Goal: Task Accomplishment & Management: Use online tool/utility

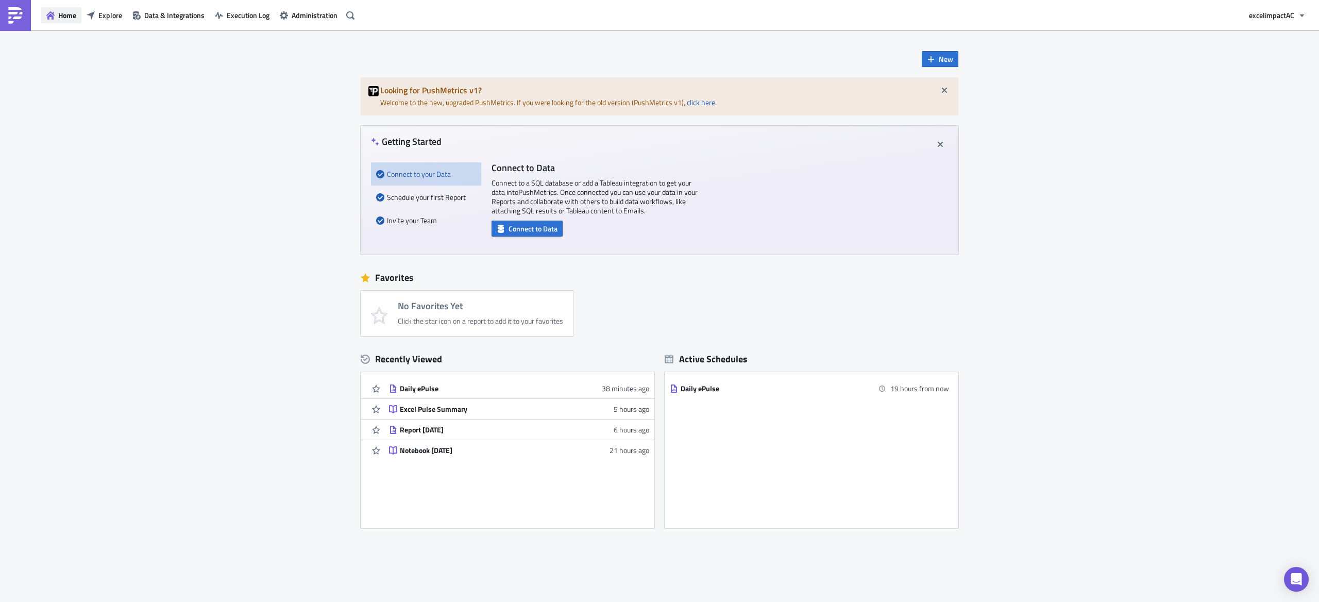
click at [66, 18] on span "Home" at bounding box center [67, 15] width 18 height 11
click at [104, 16] on span "Explore" at bounding box center [110, 15] width 24 height 11
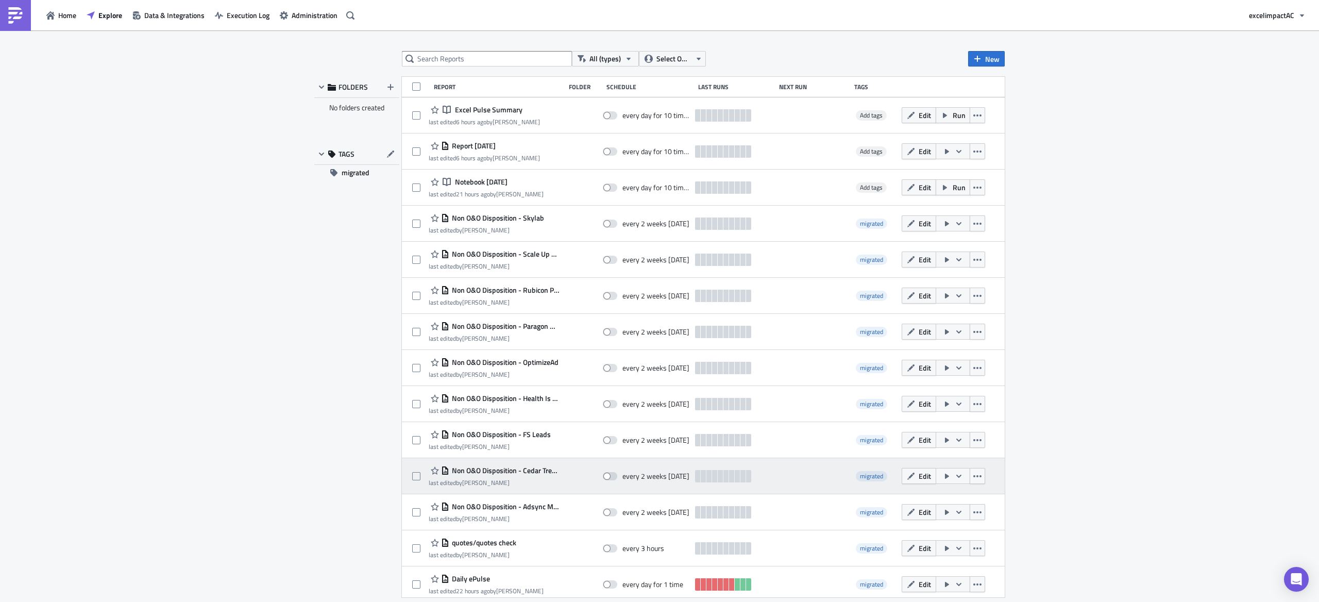
scroll to position [66, 0]
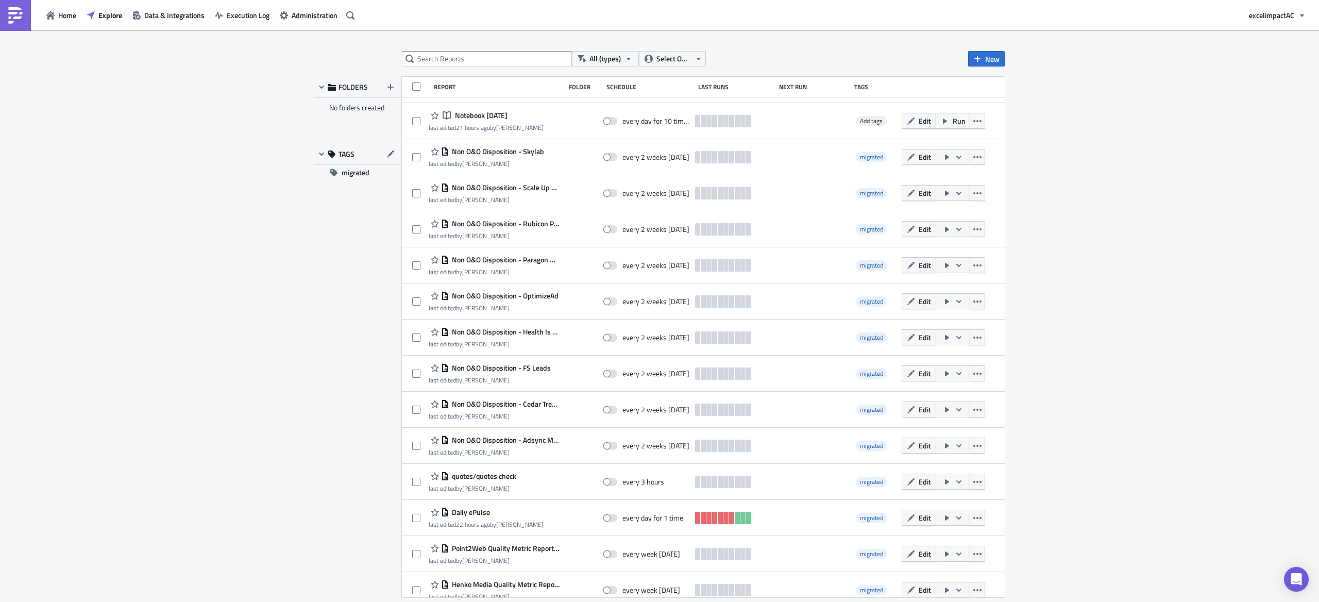
click at [919, 445] on span "Edit" at bounding box center [925, 445] width 12 height 11
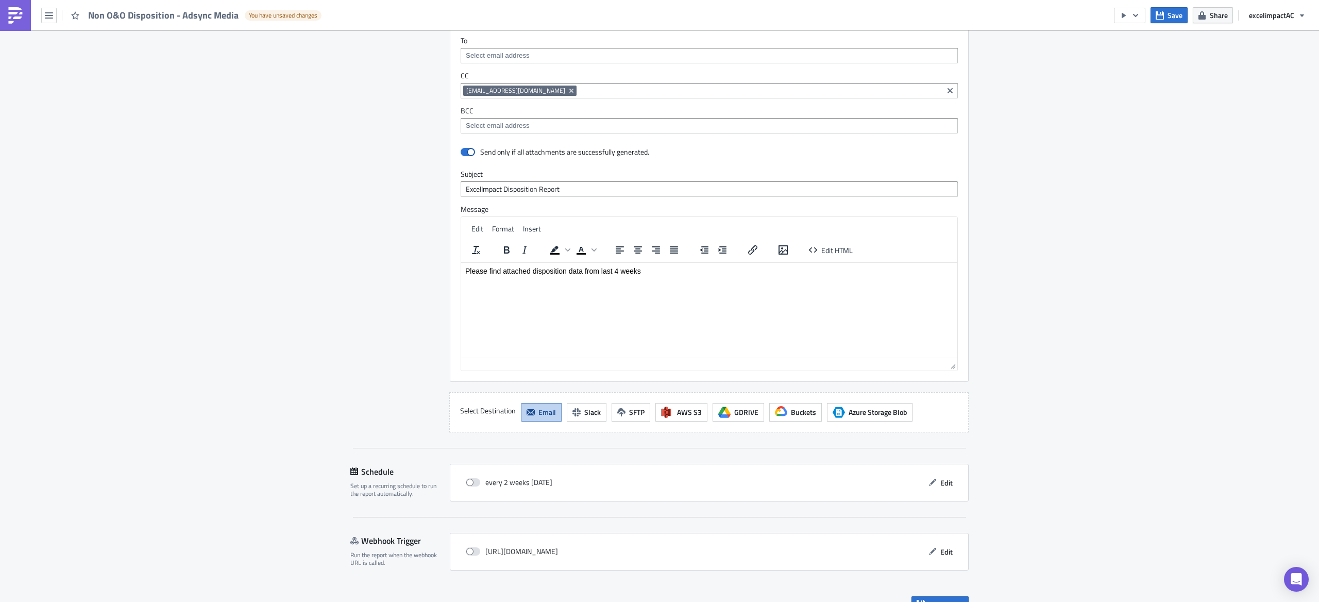
scroll to position [971, 0]
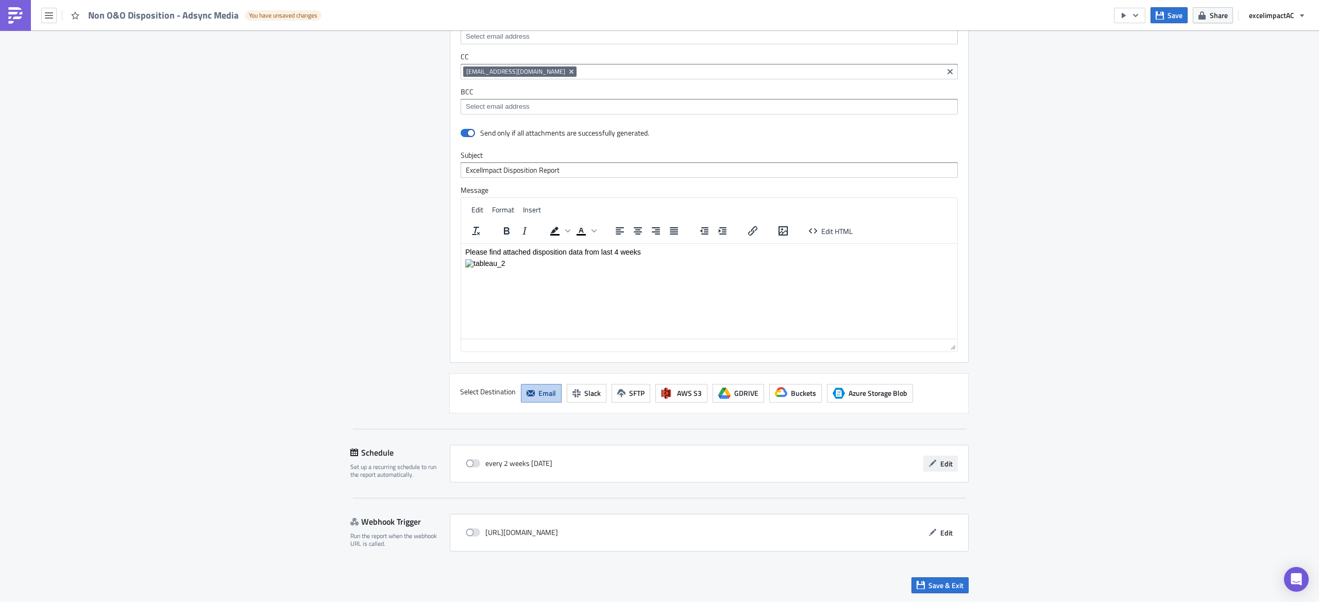
click at [944, 463] on span "Edit" at bounding box center [947, 463] width 12 height 11
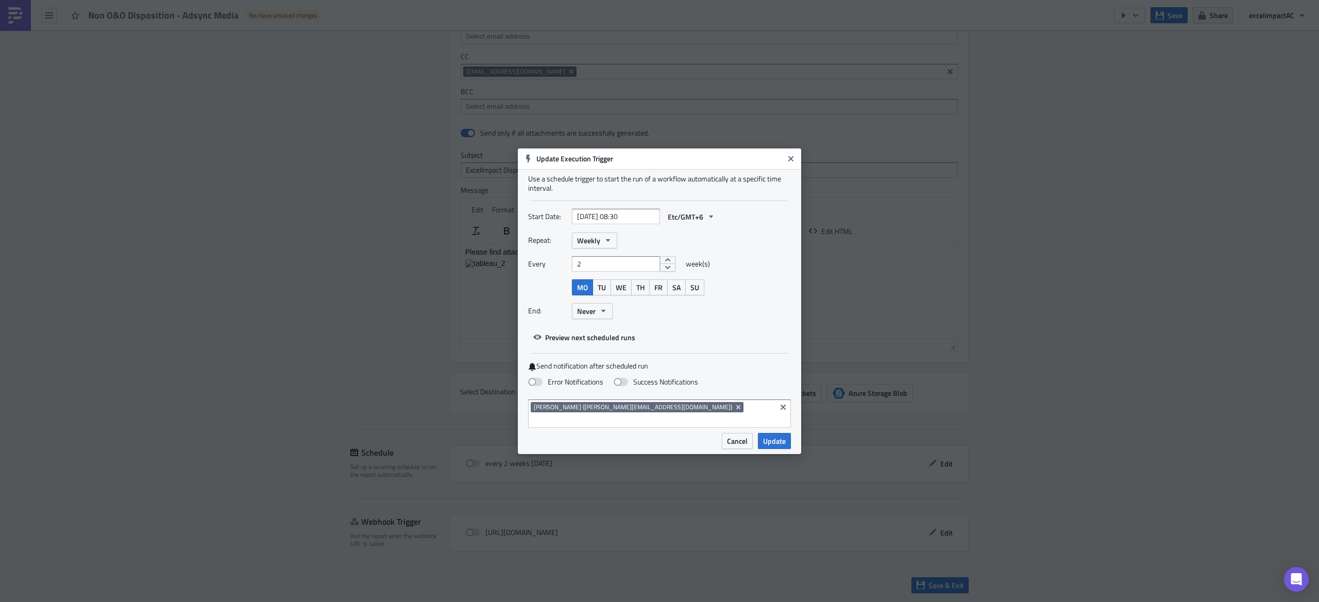
click at [787, 163] on icon "Close" at bounding box center [791, 159] width 8 height 8
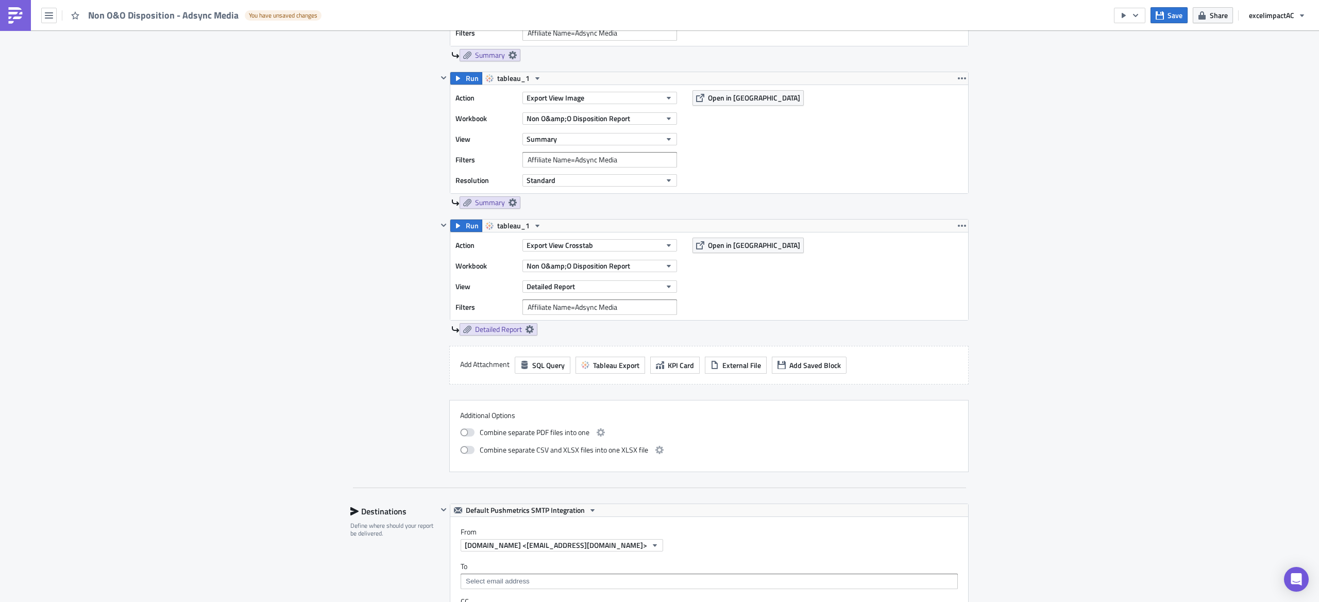
scroll to position [0, 0]
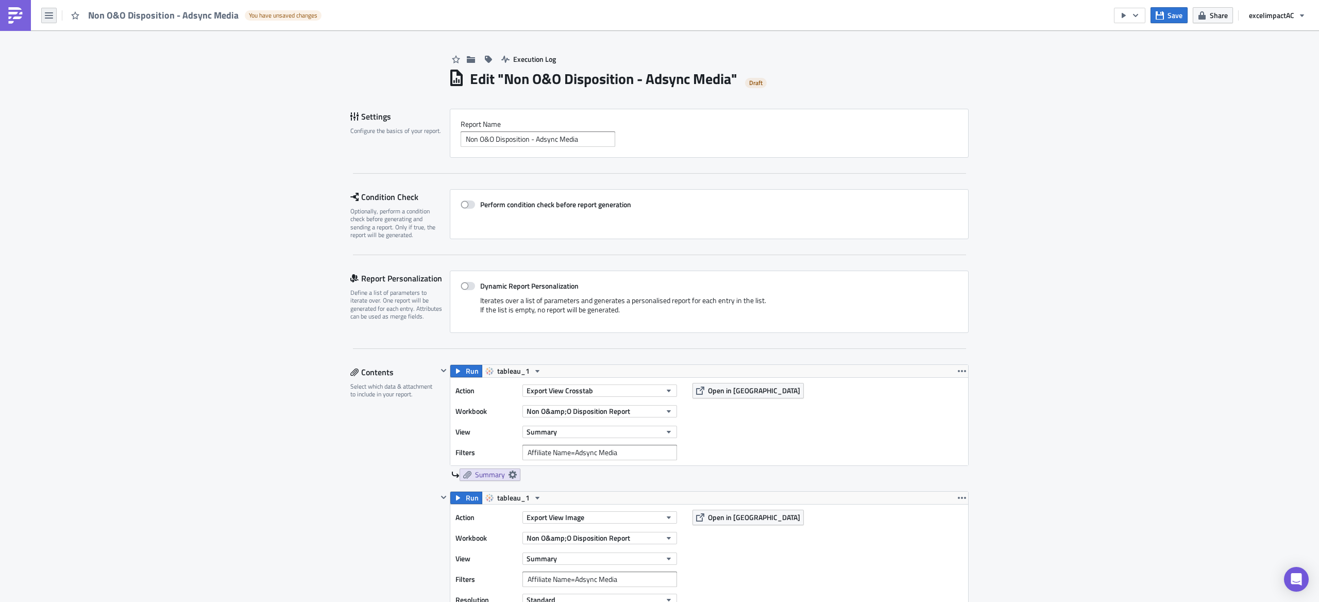
click at [47, 20] on button "button" at bounding box center [48, 15] width 15 height 15
click at [73, 59] on div "Home" at bounding box center [93, 57] width 69 height 10
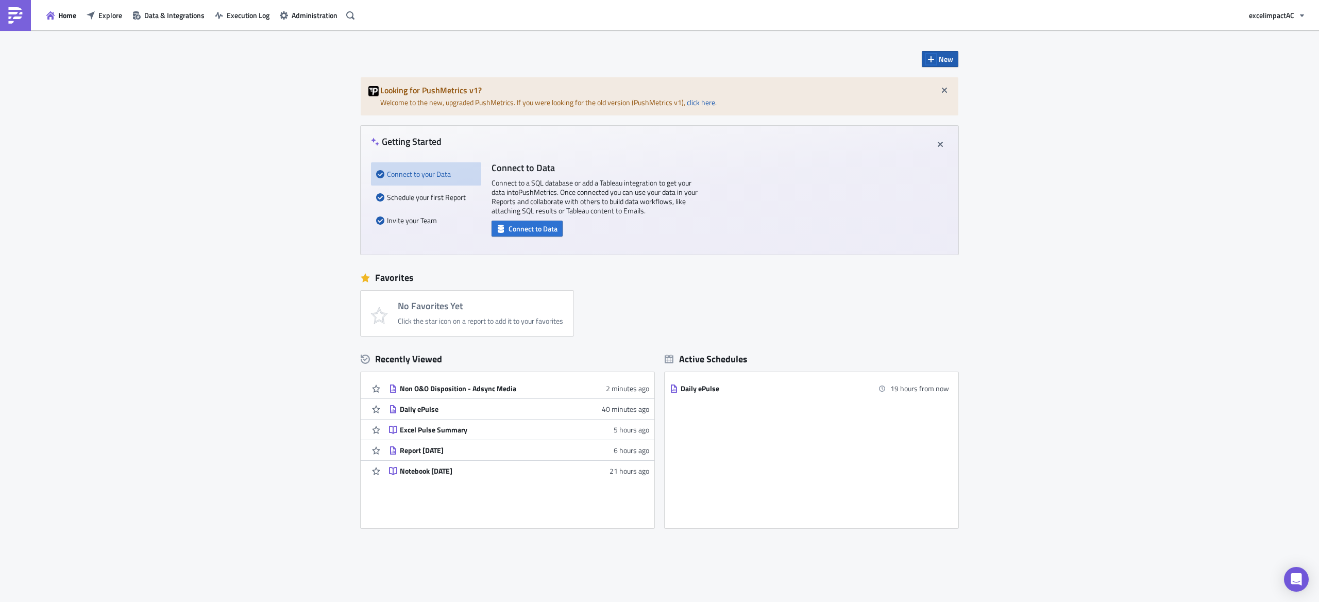
click at [928, 61] on icon "button" at bounding box center [931, 59] width 8 height 8
drag, startPoint x: 1079, startPoint y: 112, endPoint x: 628, endPoint y: 22, distance: 460.4
click at [1075, 111] on div "New Looking for PushMetrics v1? Welcome to the new, upgraded PushMetrics. If yo…" at bounding box center [659, 330] width 1319 height 601
click at [102, 20] on span "Explore" at bounding box center [110, 15] width 24 height 11
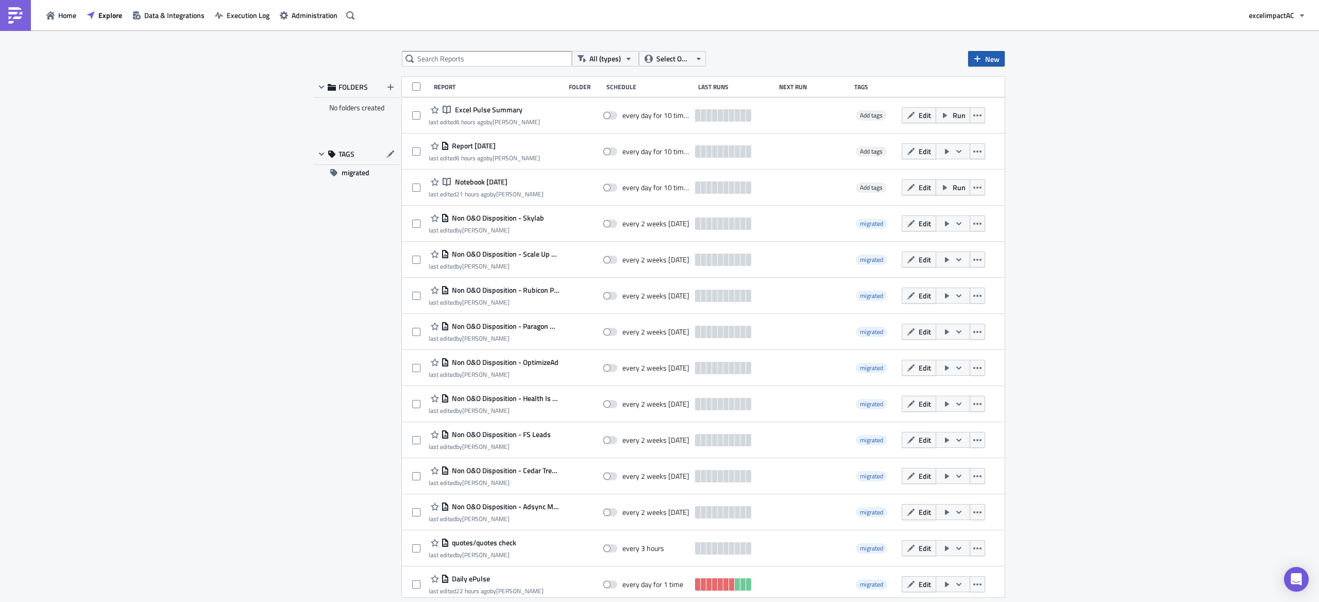
click at [995, 62] on span "New" at bounding box center [992, 59] width 14 height 11
click at [1008, 95] on div "Notebook" at bounding box center [1021, 100] width 69 height 10
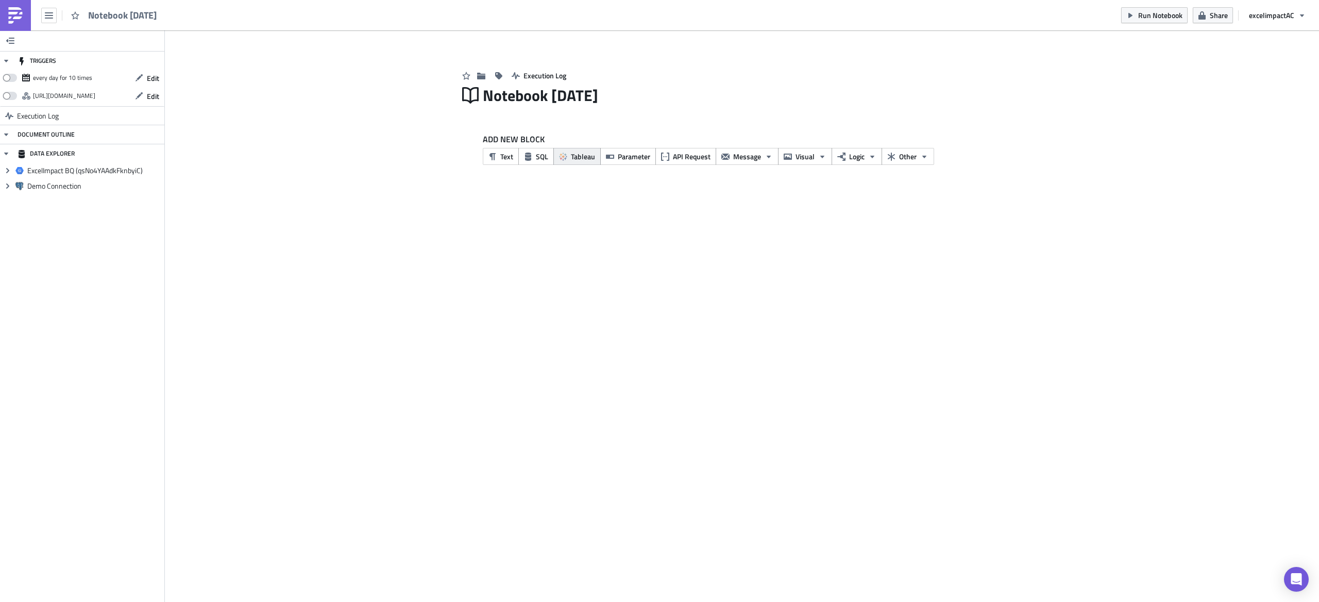
click at [579, 158] on span "Tableau" at bounding box center [583, 156] width 24 height 11
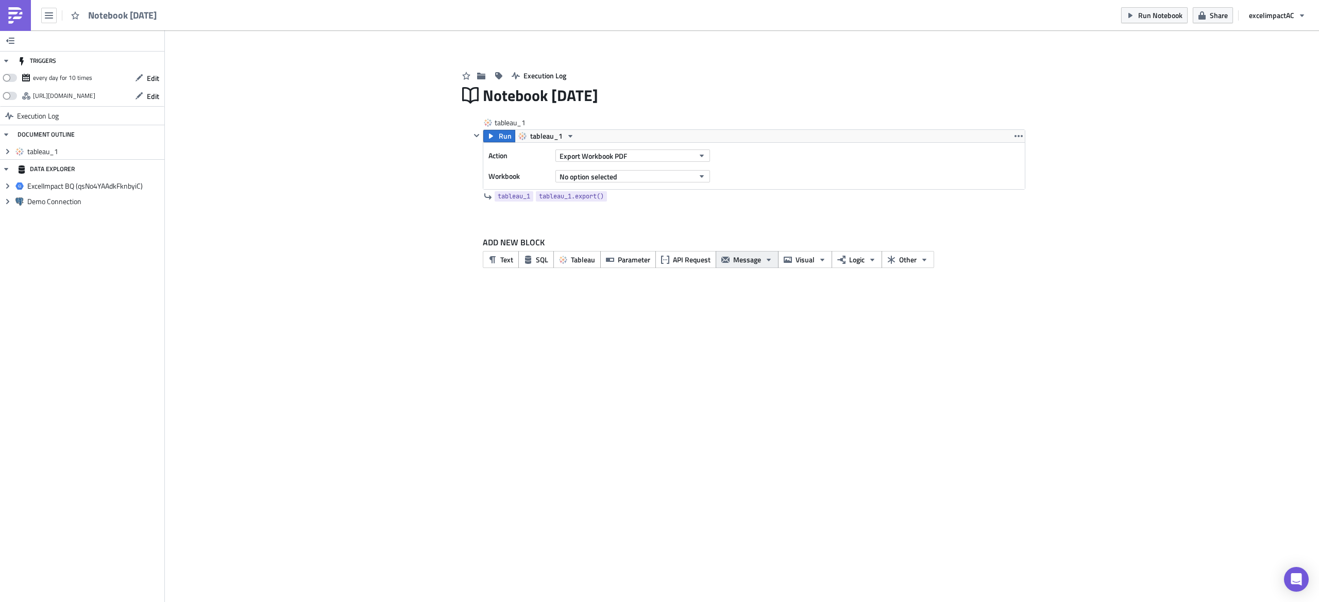
click at [738, 263] on span "Message" at bounding box center [747, 259] width 28 height 11
click at [811, 264] on span "Visual" at bounding box center [805, 259] width 19 height 11
click at [883, 309] on div "TRIGGERS every day for 10 times Edit [URL][DOMAIN_NAME] Edit Execution Log DOCU…" at bounding box center [659, 316] width 1319 height 572
click at [870, 261] on button "Logic" at bounding box center [857, 259] width 51 height 17
click at [916, 263] on span "Other" at bounding box center [908, 259] width 18 height 11
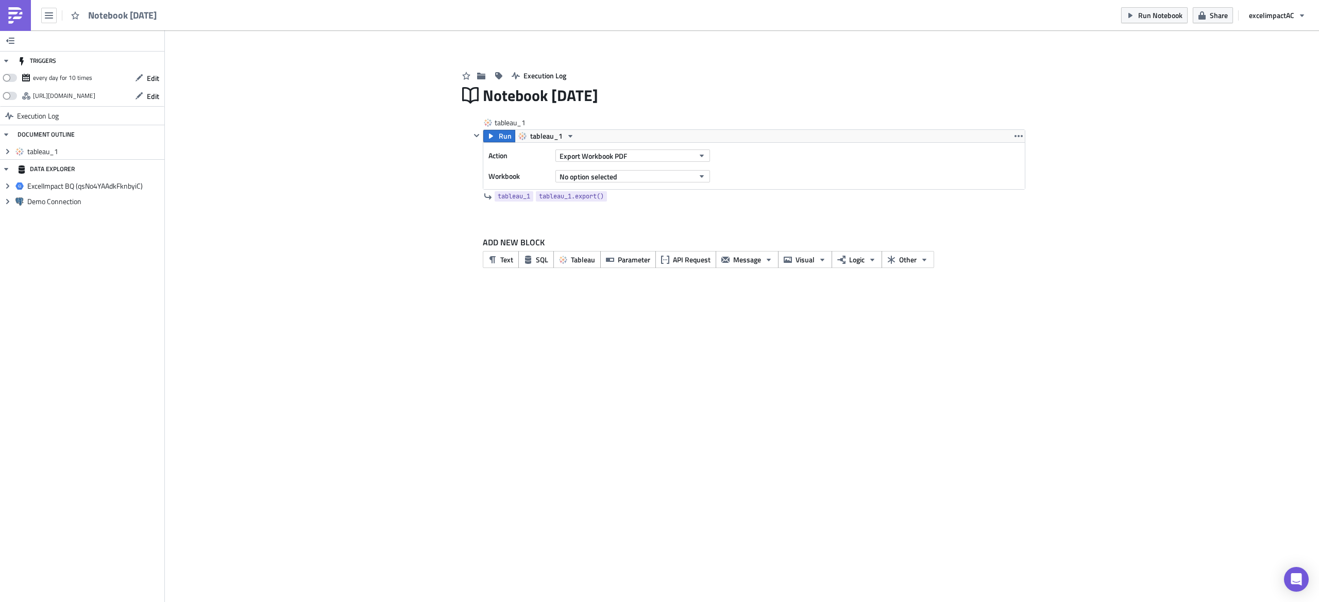
click at [18, 15] on img at bounding box center [15, 15] width 16 height 16
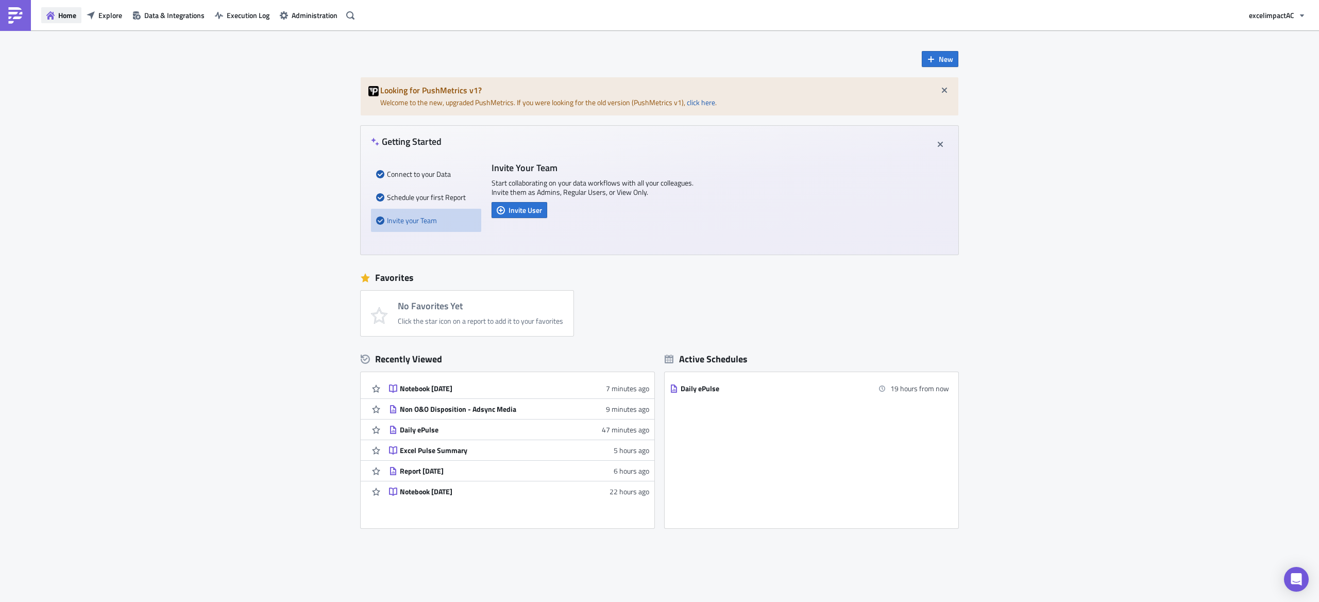
click at [55, 20] on button "Home" at bounding box center [61, 15] width 40 height 16
click at [22, 21] on img at bounding box center [15, 15] width 16 height 16
click at [96, 16] on button "Explore" at bounding box center [104, 15] width 46 height 16
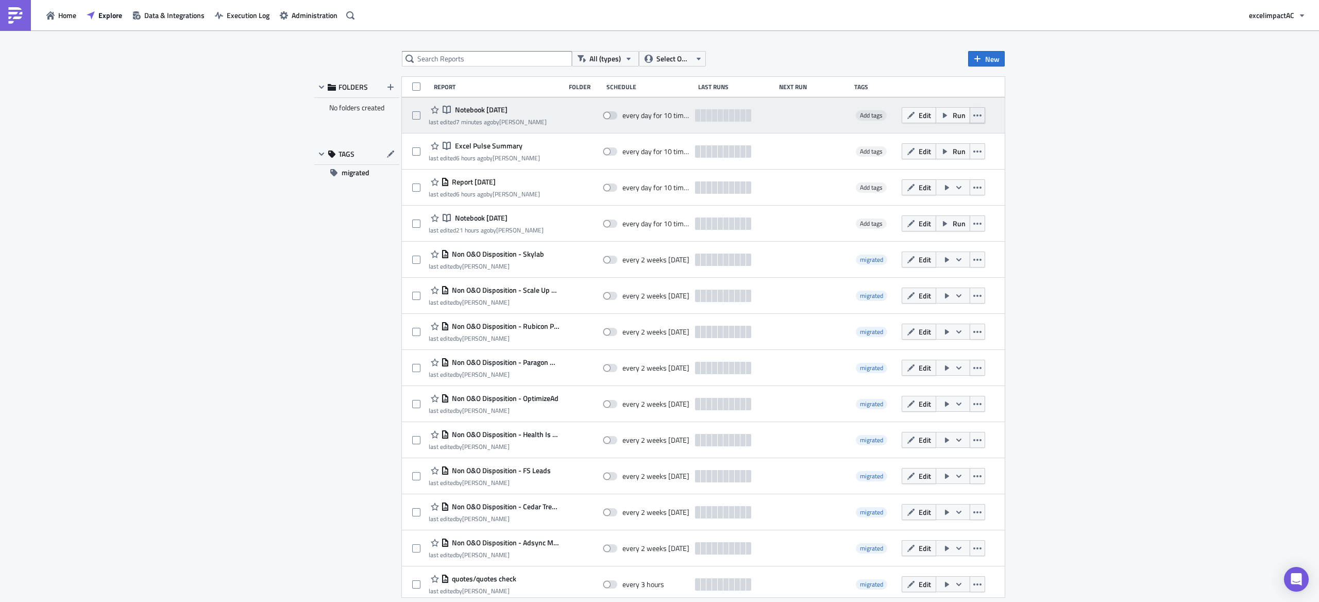
click at [970, 120] on button "button" at bounding box center [977, 115] width 15 height 16
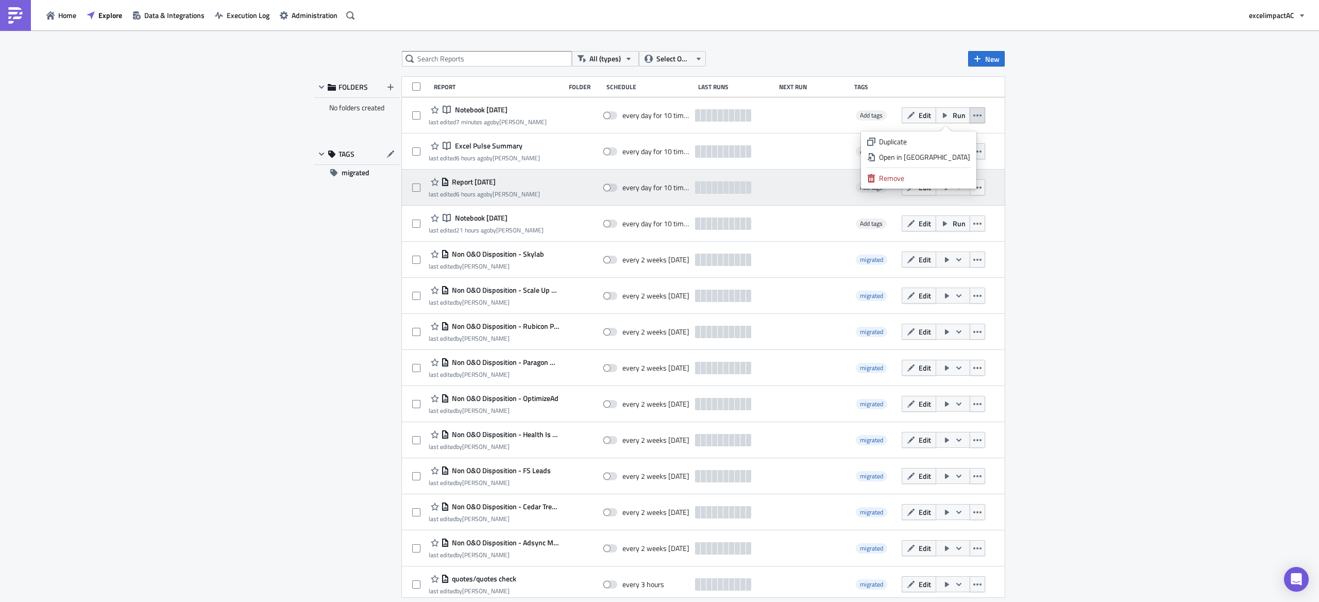
click at [947, 179] on div "Remove" at bounding box center [924, 178] width 91 height 10
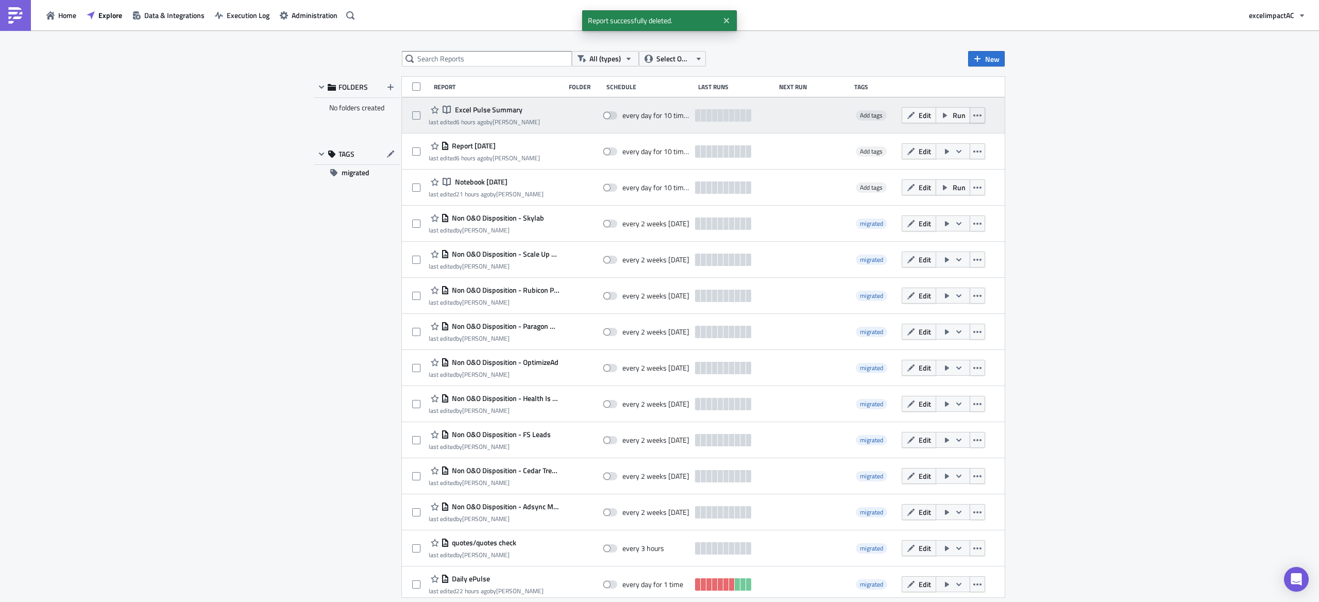
click at [974, 116] on icon "button" at bounding box center [978, 115] width 8 height 8
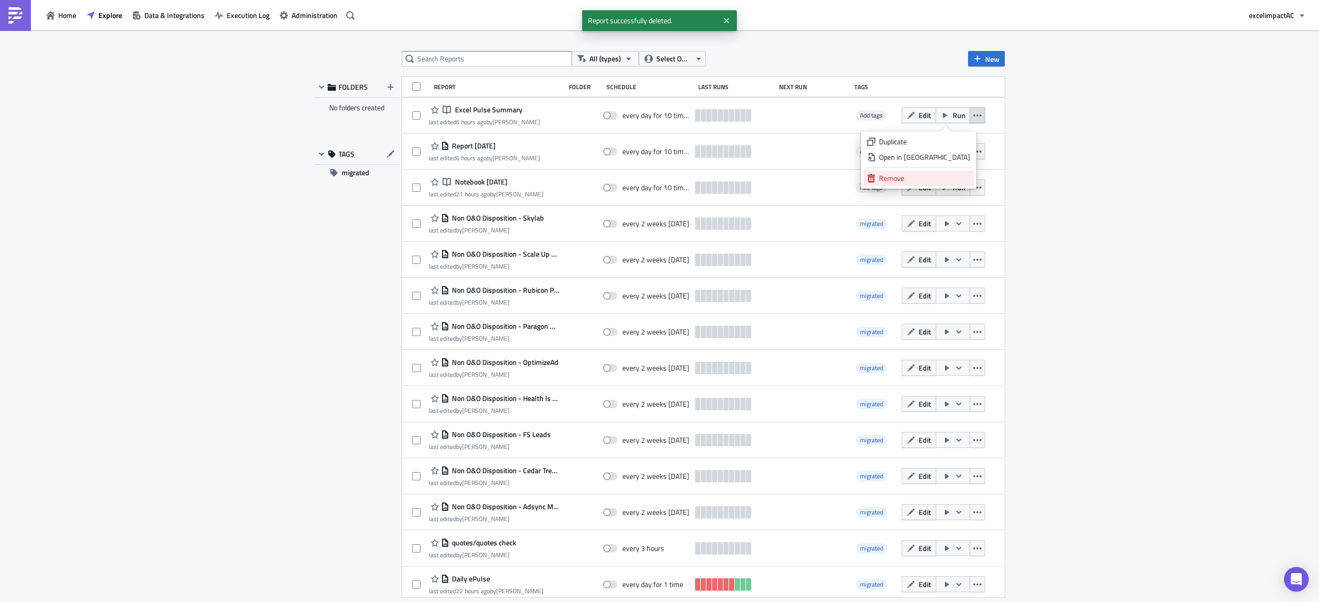
click at [940, 177] on div "Remove" at bounding box center [924, 178] width 91 height 10
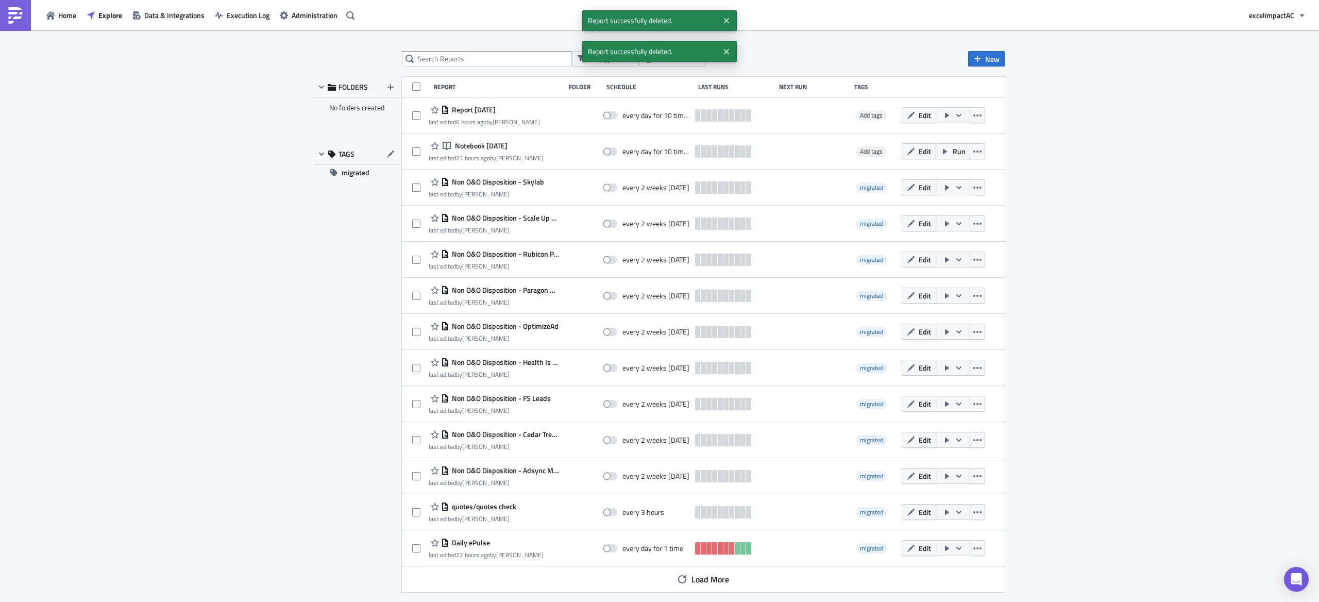
click at [1039, 169] on div "All (types) Select Owner New FOLDERS No folders created TAGS migrated Report Fo…" at bounding box center [659, 316] width 1319 height 573
